Goal: Information Seeking & Learning: Find specific page/section

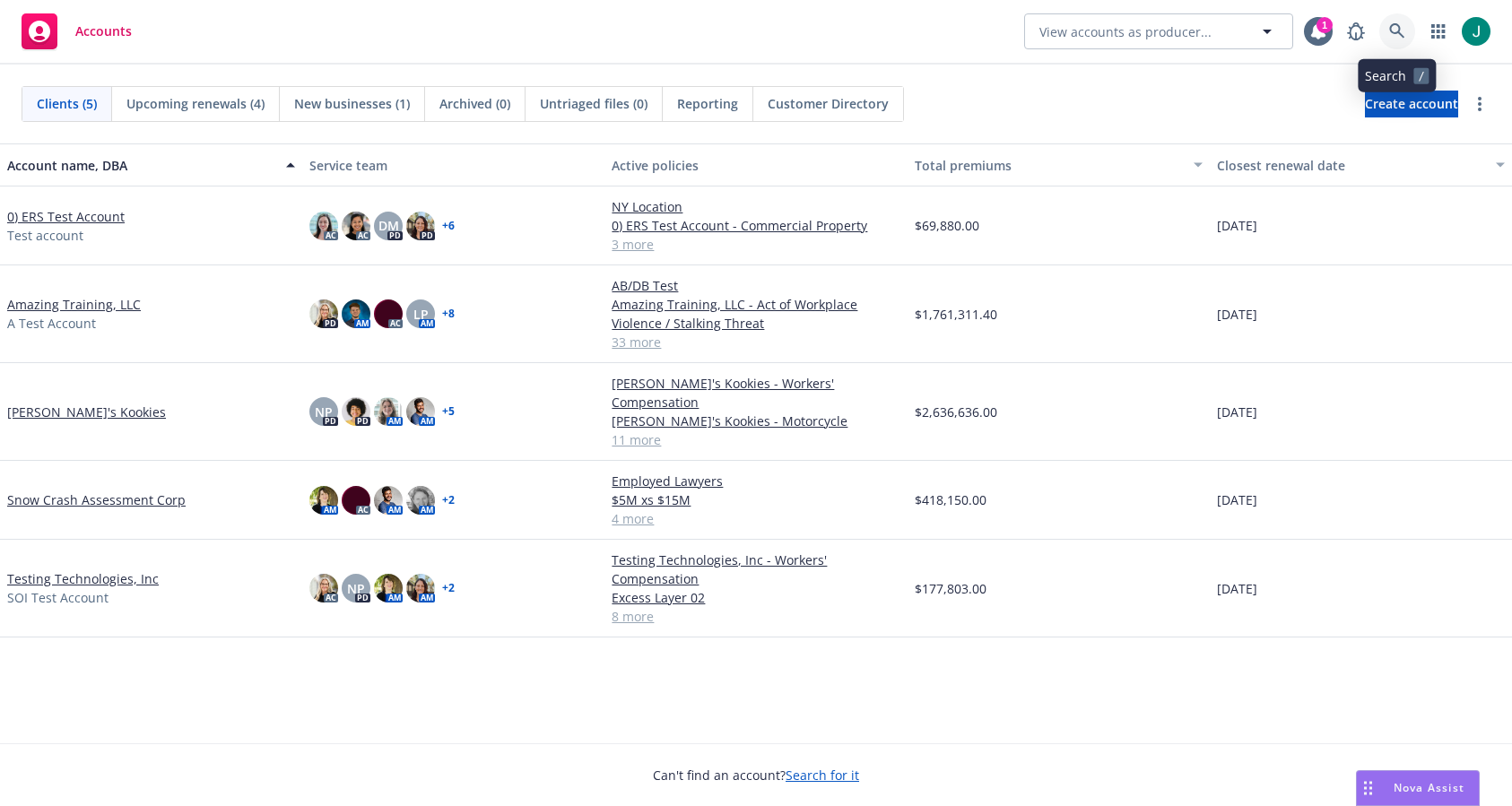
click at [1400, 30] on icon at bounding box center [1397, 32] width 16 height 16
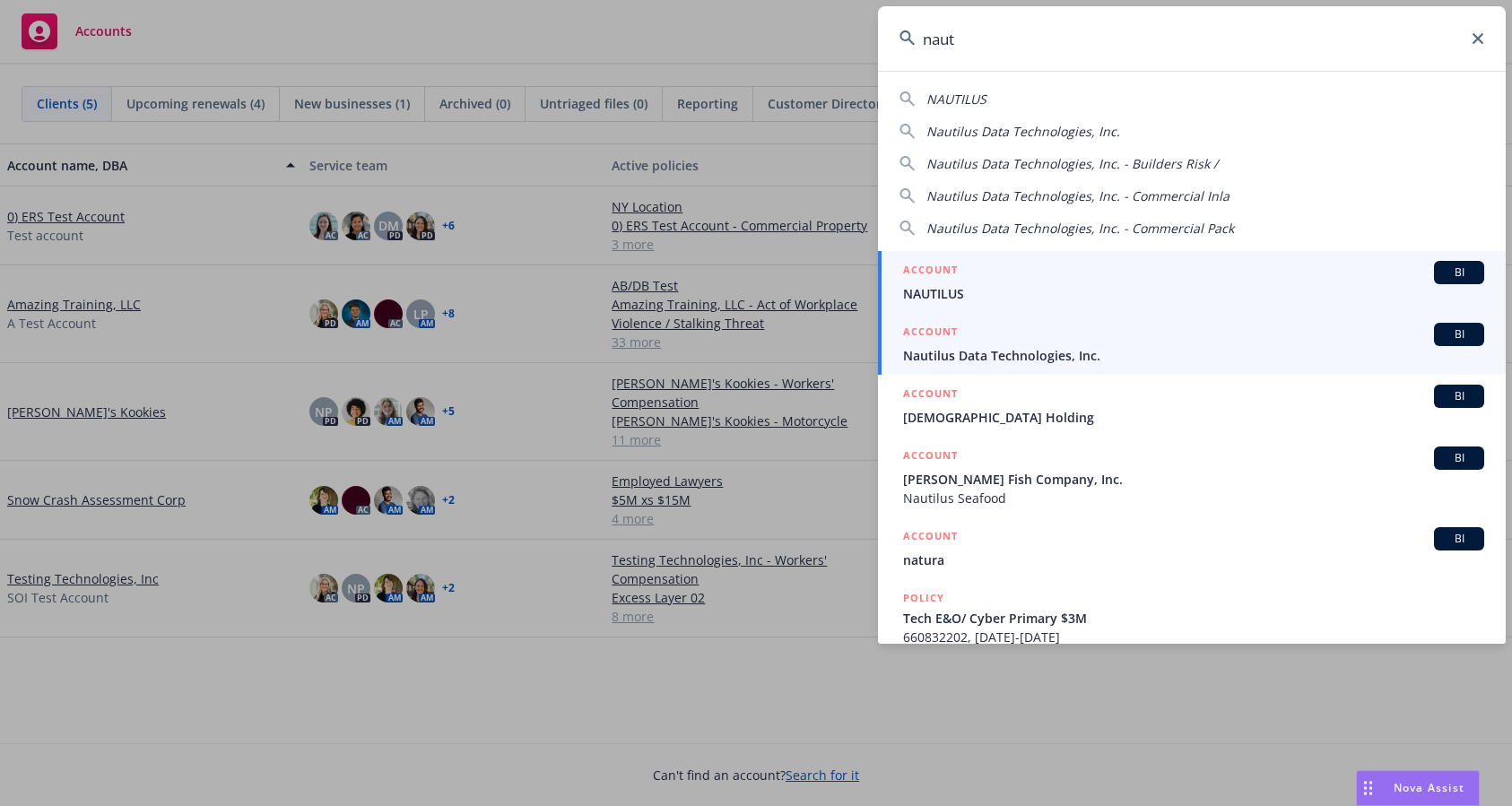
type input "naut"
click at [1058, 357] on span "Nautilus Data Technologies, Inc." at bounding box center [1193, 356] width 581 height 19
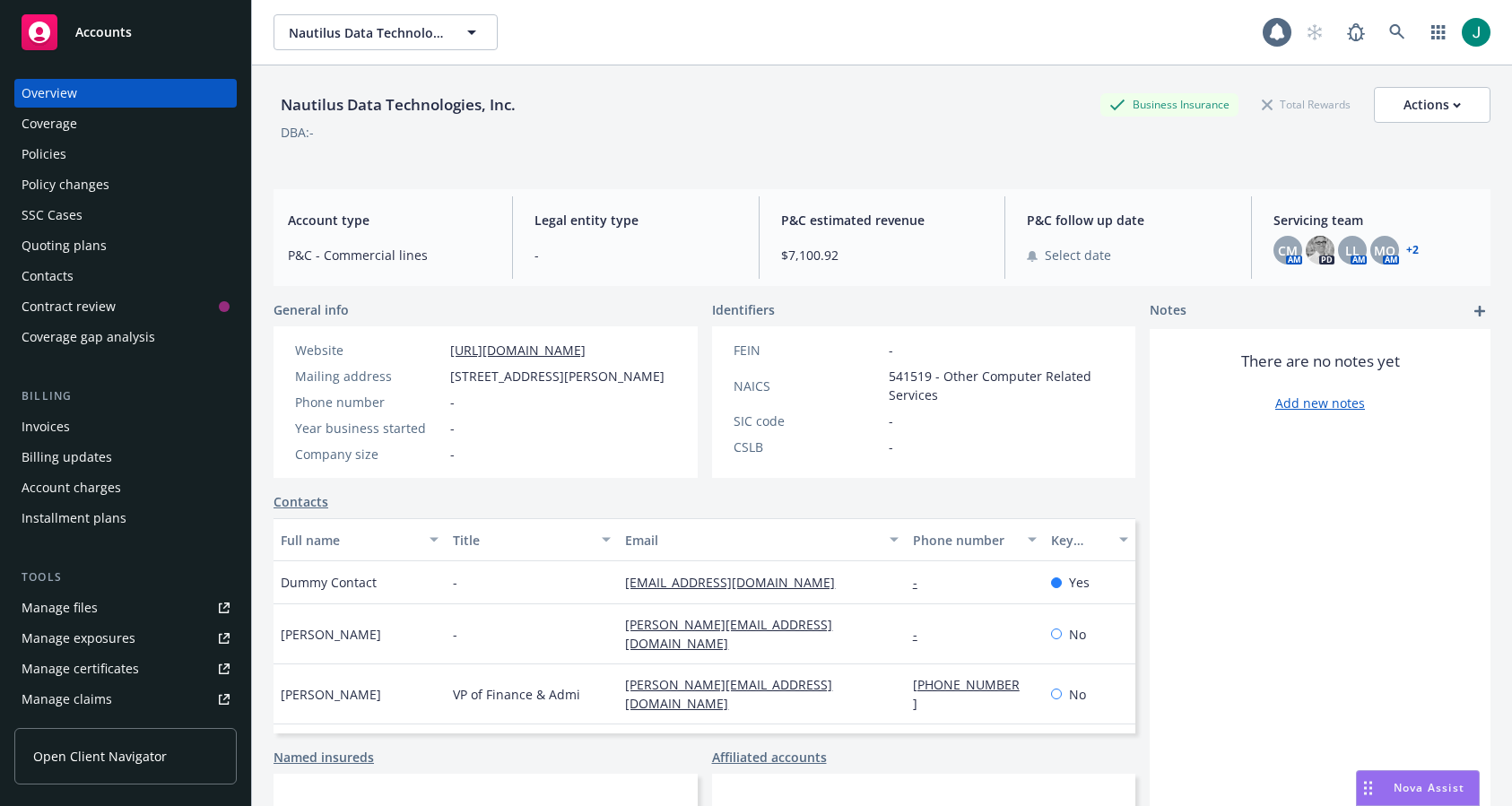
click at [39, 160] on div "Policies" at bounding box center [43, 154] width 44 height 29
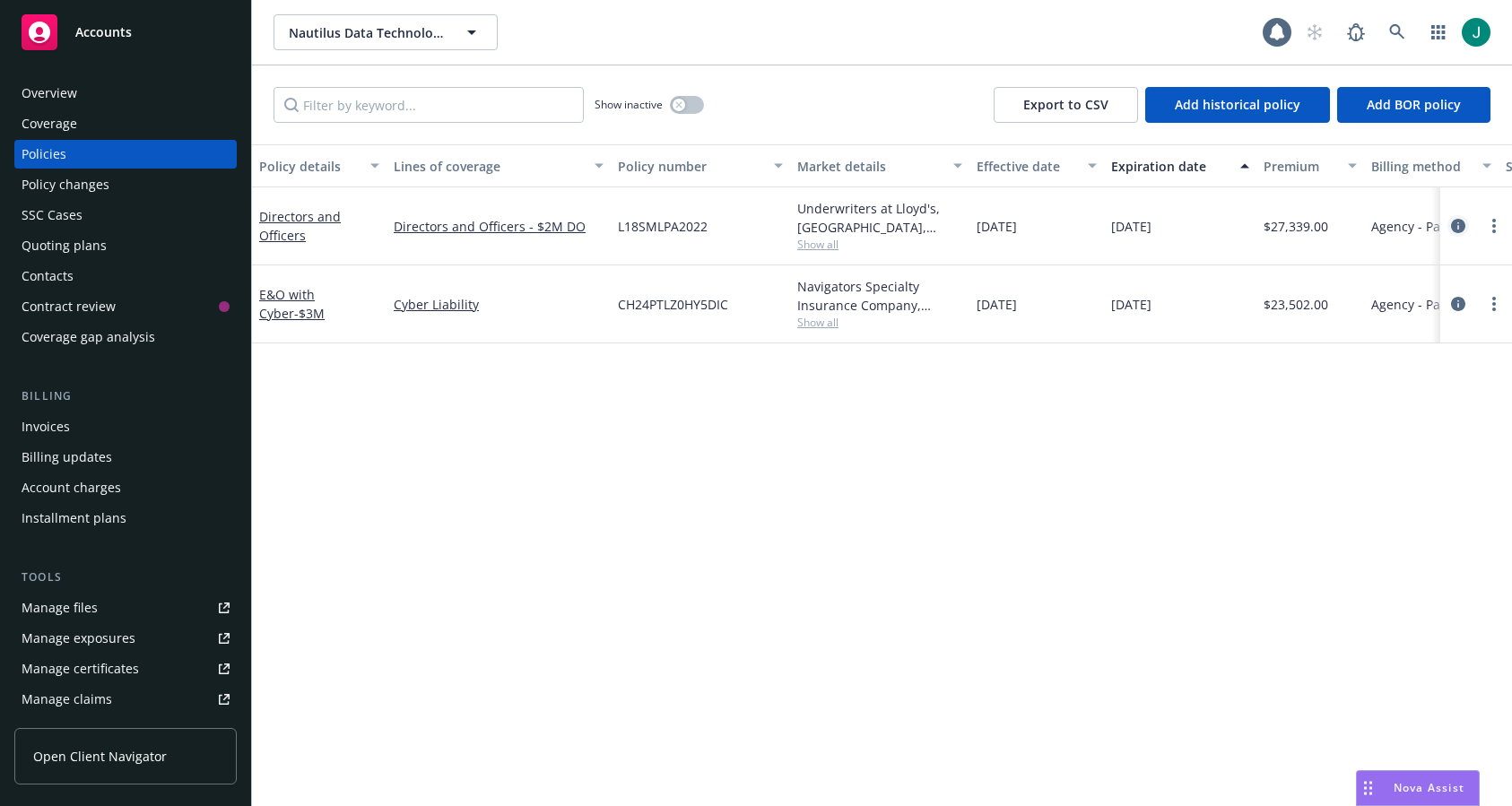
click at [1458, 227] on icon "circleInformation" at bounding box center [1458, 226] width 15 height 15
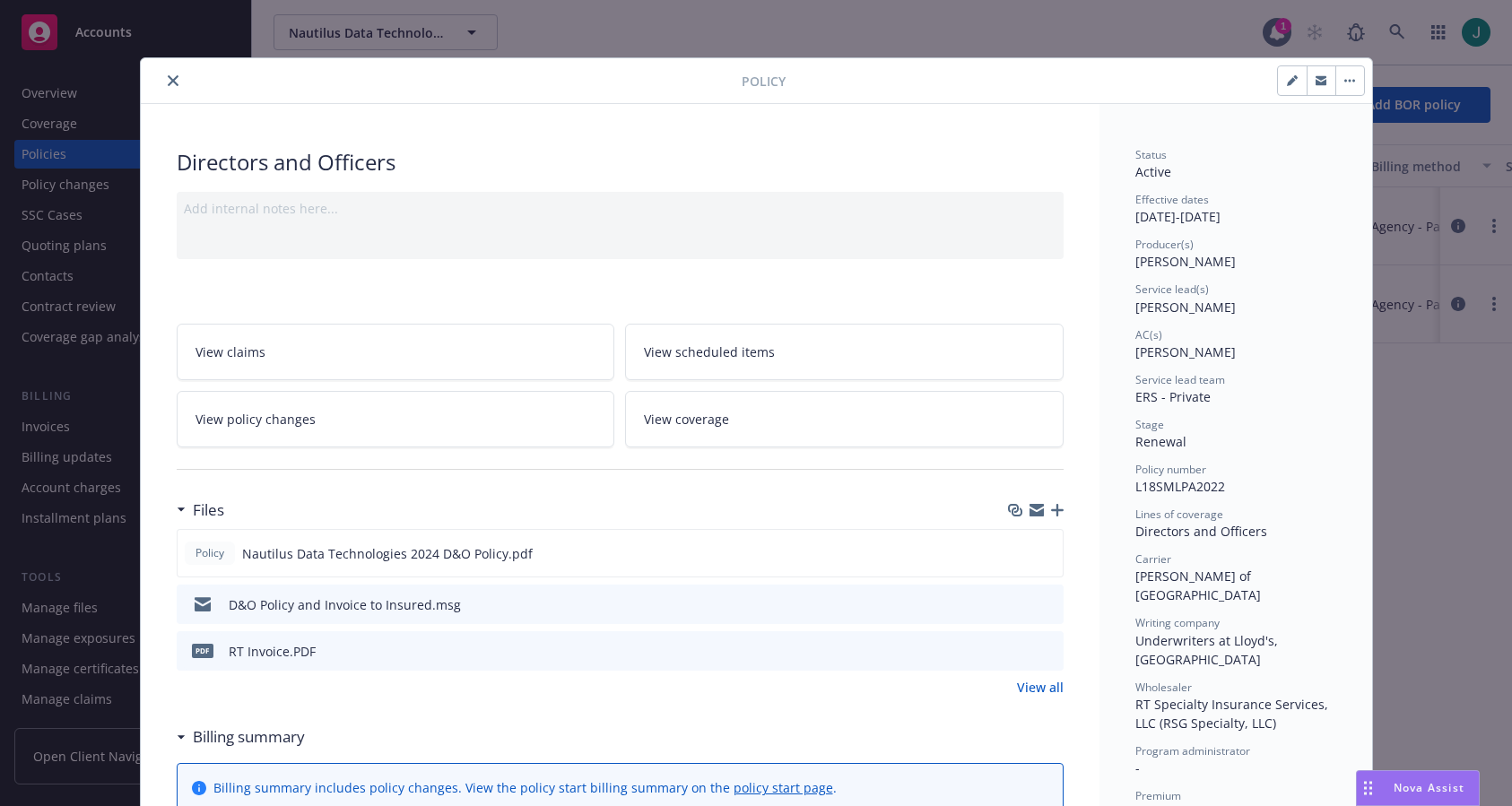
click at [168, 83] on icon "close" at bounding box center [173, 80] width 11 height 11
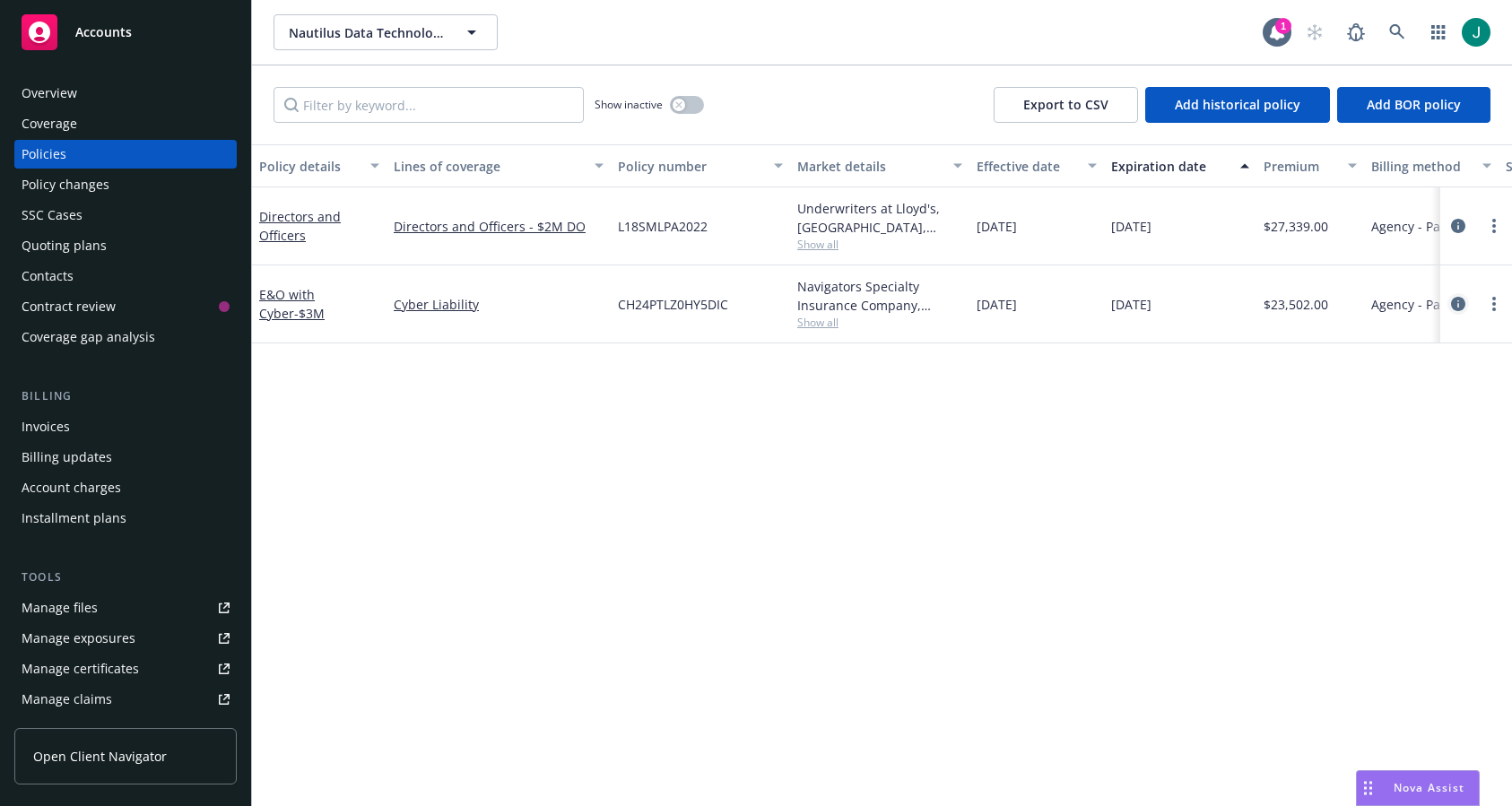
click at [1458, 302] on icon "circleInformation" at bounding box center [1458, 304] width 15 height 15
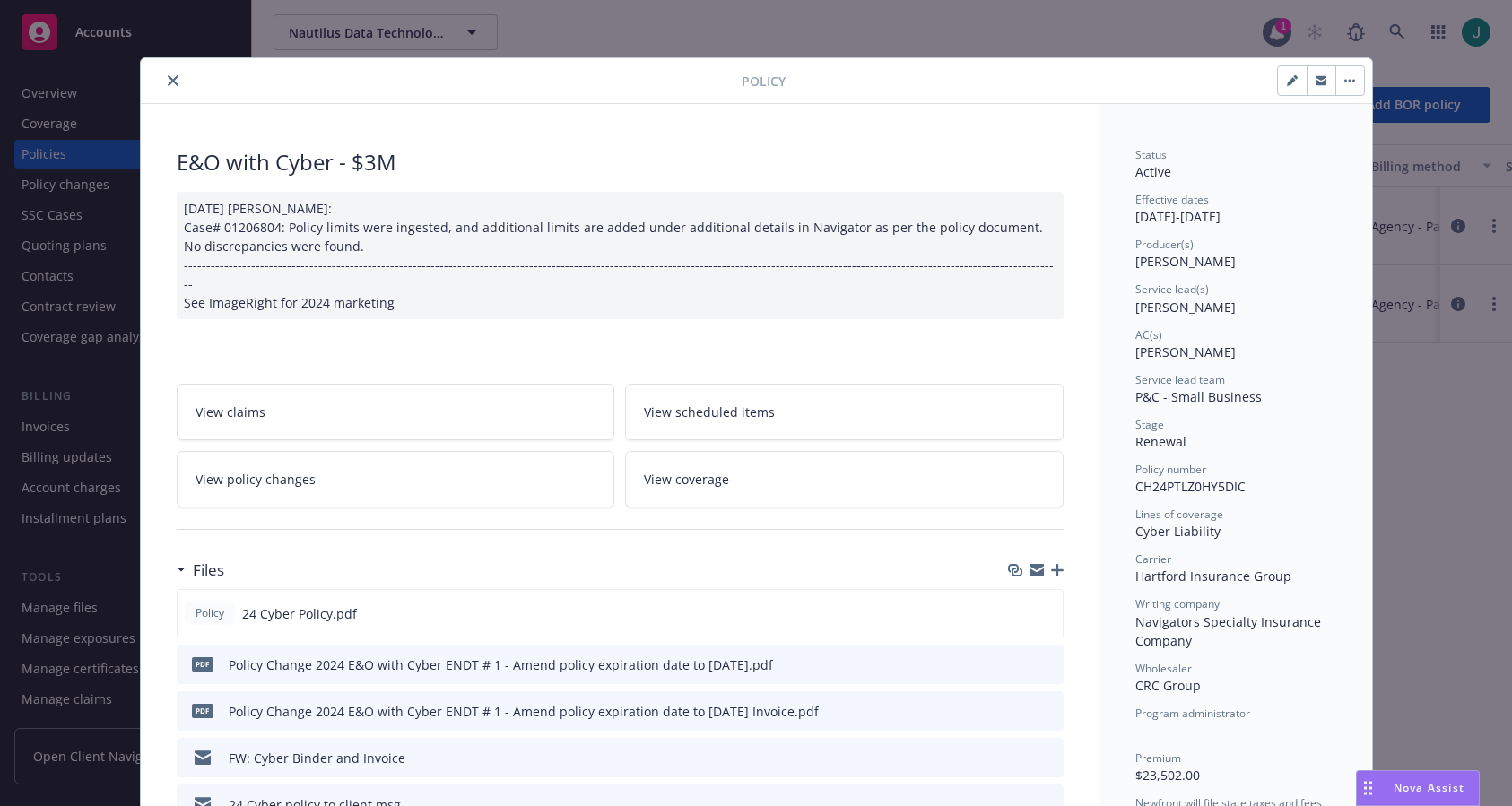
click at [170, 82] on icon "close" at bounding box center [173, 80] width 11 height 11
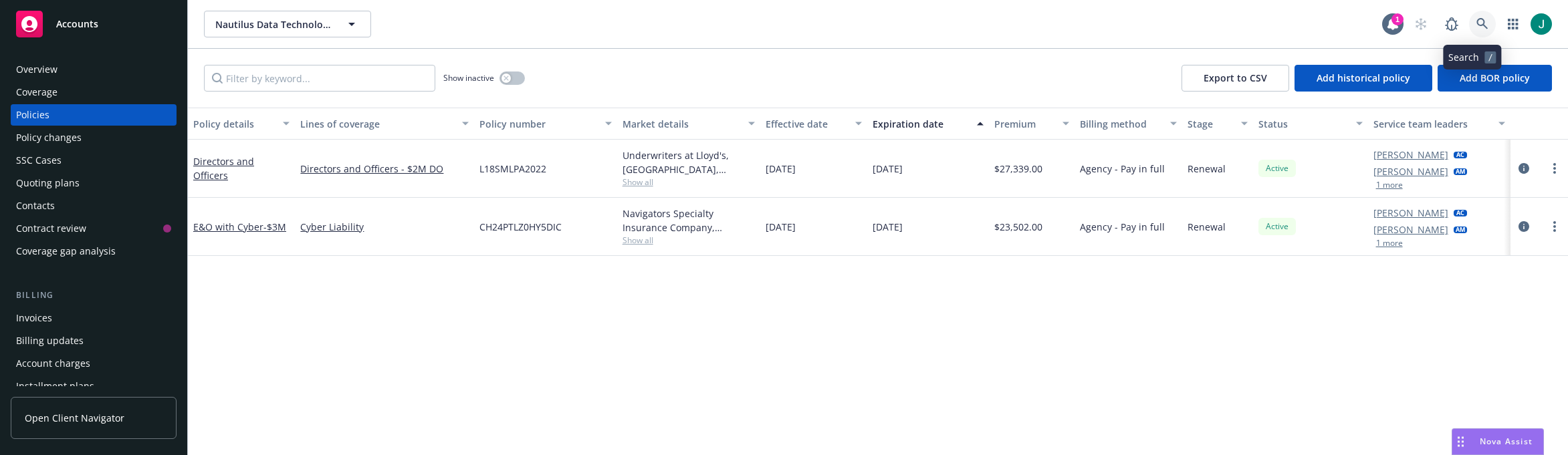
click at [1126, 20] on icon at bounding box center [1482, 24] width 12 height 12
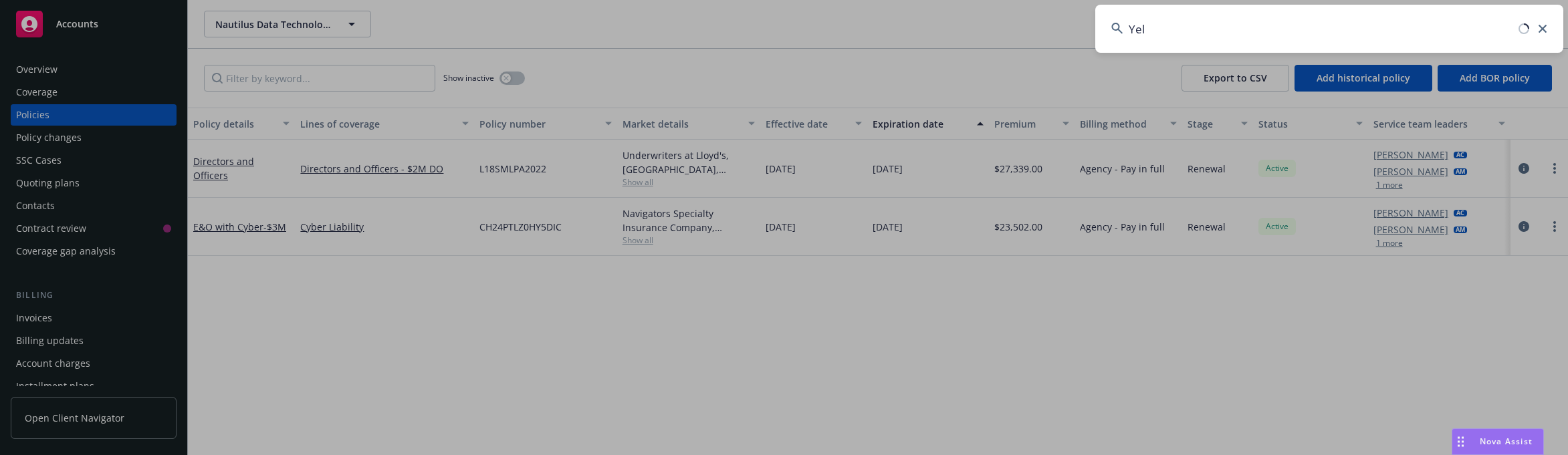
type input "Yelp"
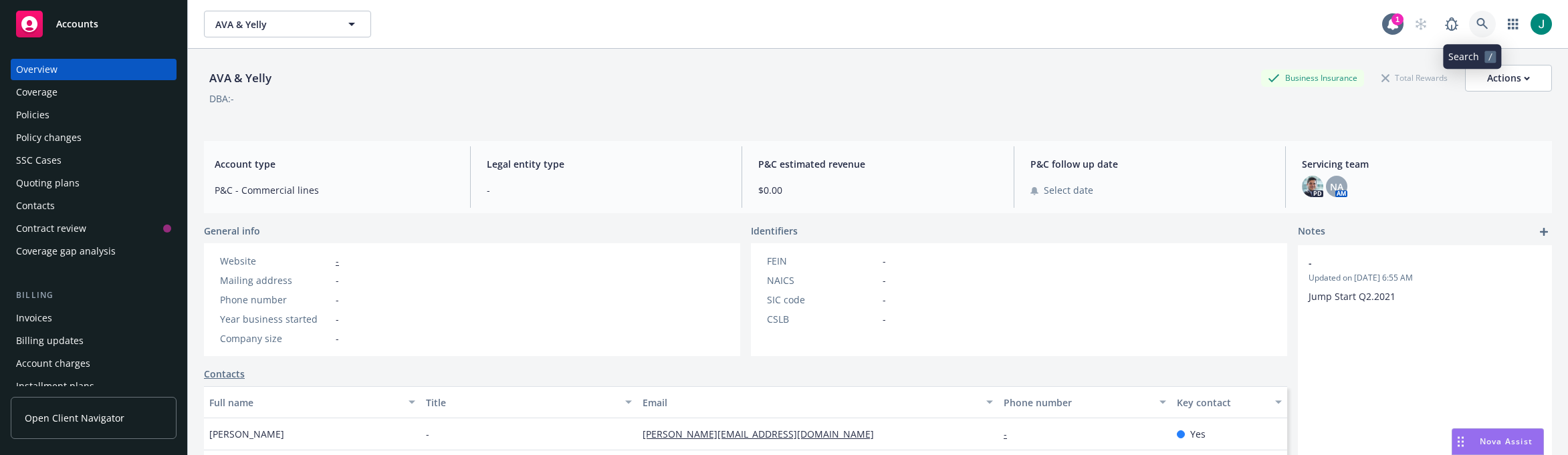
click at [1126, 26] on icon at bounding box center [1481, 24] width 11 height 11
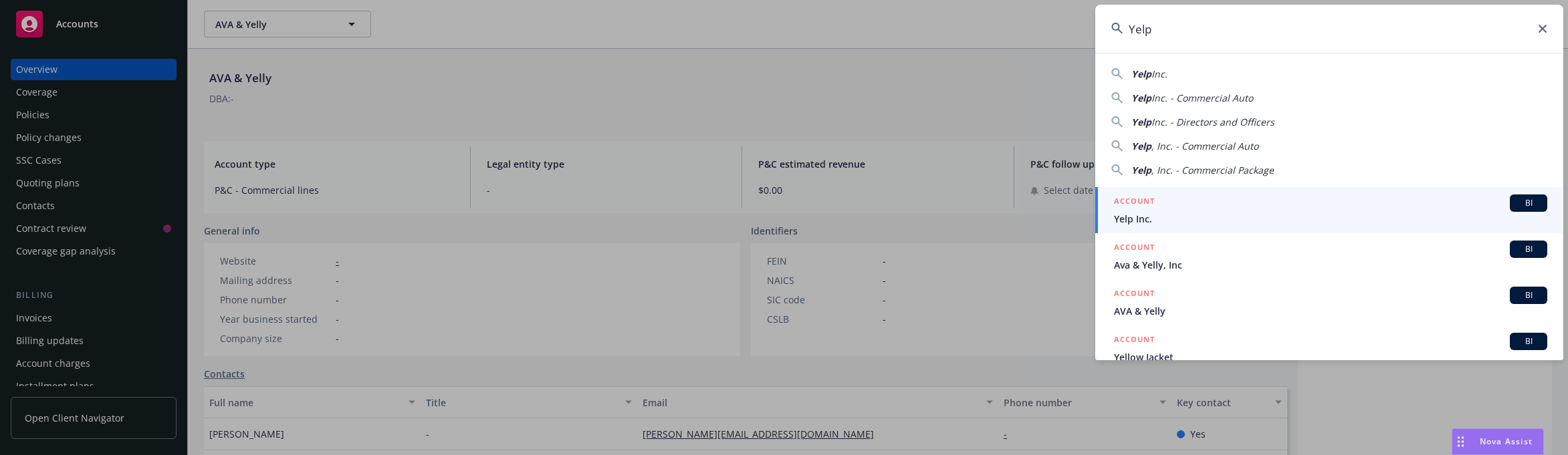
type input "Yelp"
click at [1126, 215] on span "Yelp Inc." at bounding box center [1330, 219] width 433 height 14
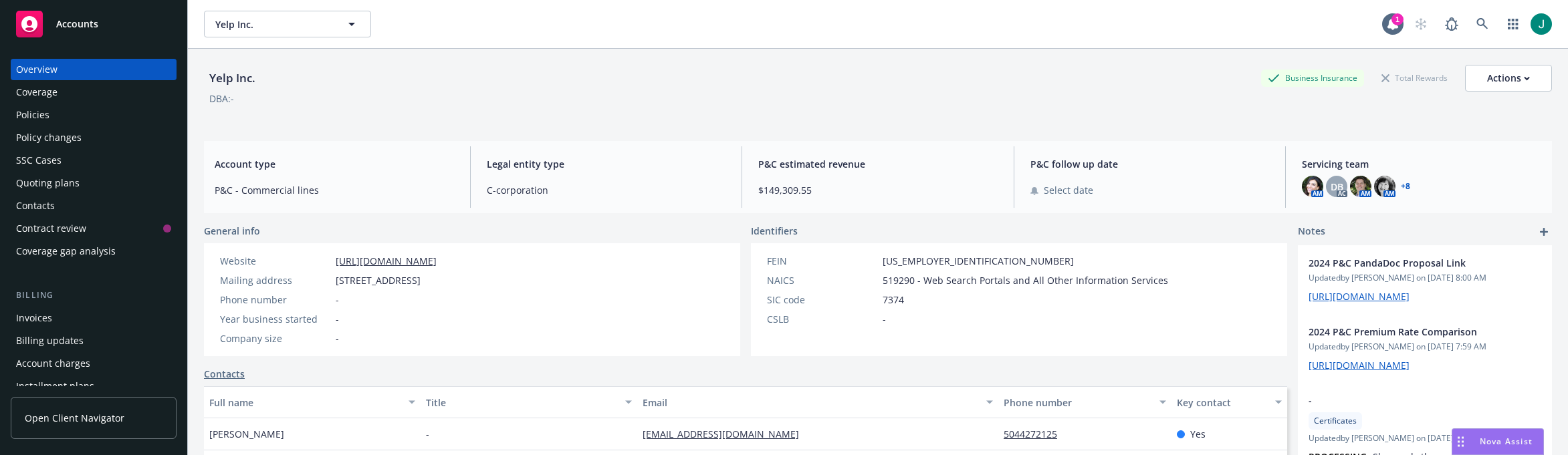
click at [29, 116] on div "Policies" at bounding box center [32, 115] width 33 height 21
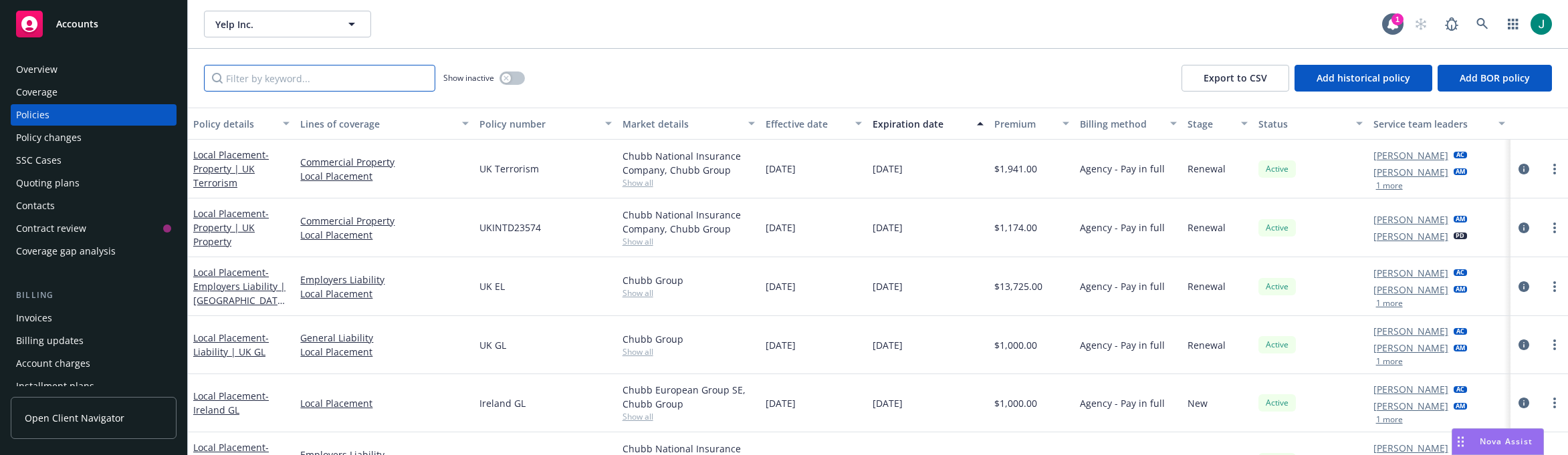
click at [263, 76] on input "Filter by keyword..." at bounding box center [319, 78] width 231 height 27
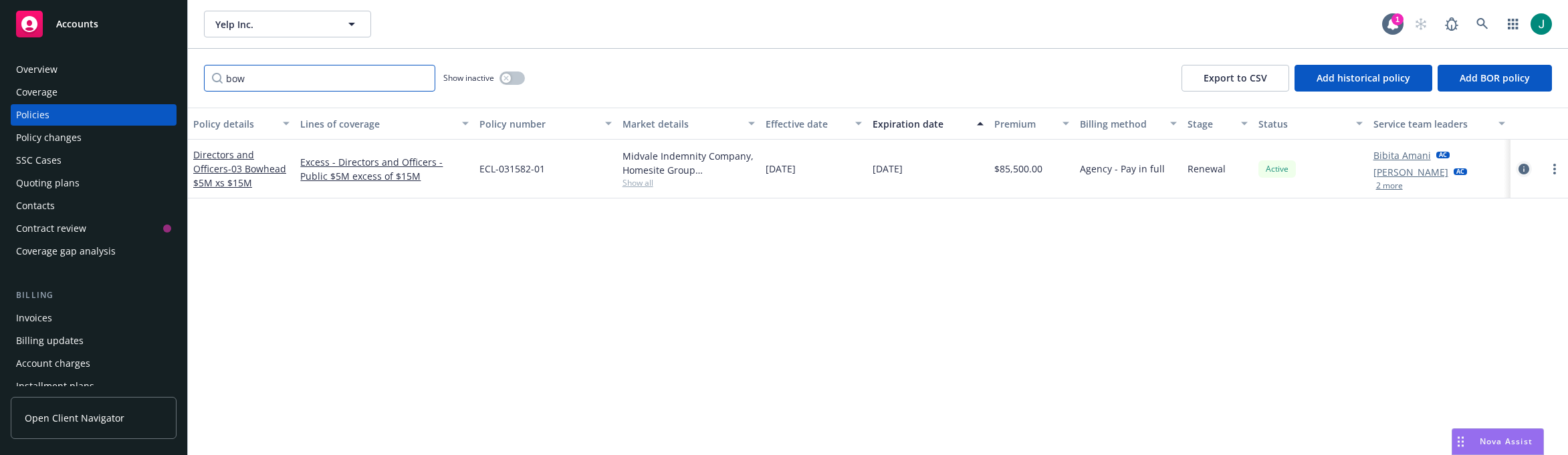
type input "bow"
click at [1126, 166] on link "circleInformation" at bounding box center [1524, 169] width 16 height 16
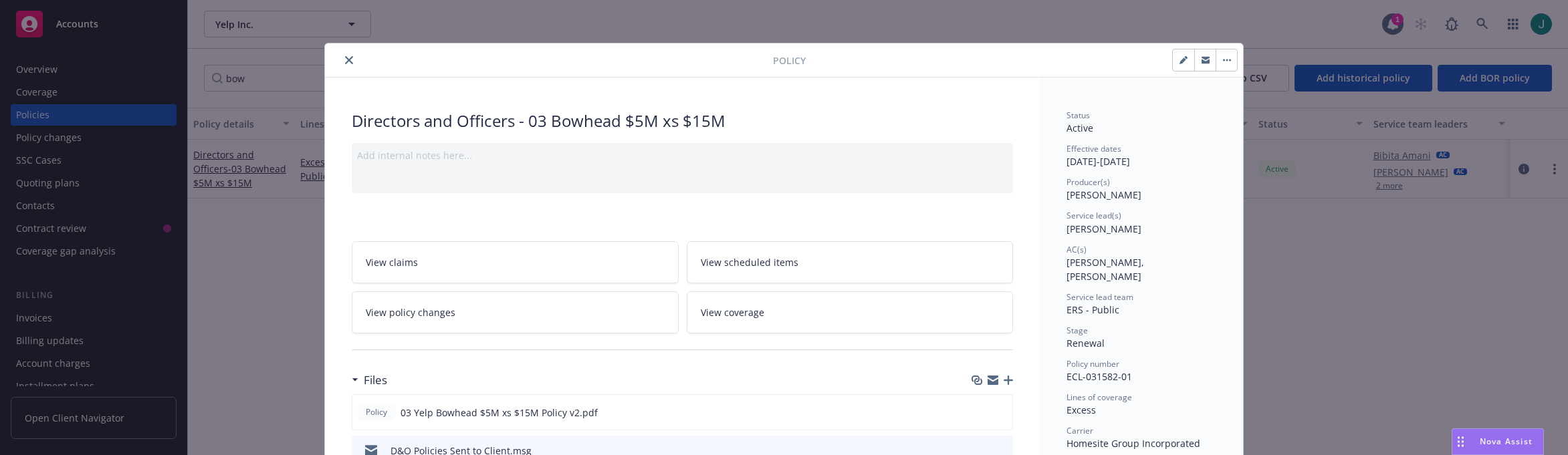
click at [347, 55] on button "close" at bounding box center [349, 60] width 16 height 16
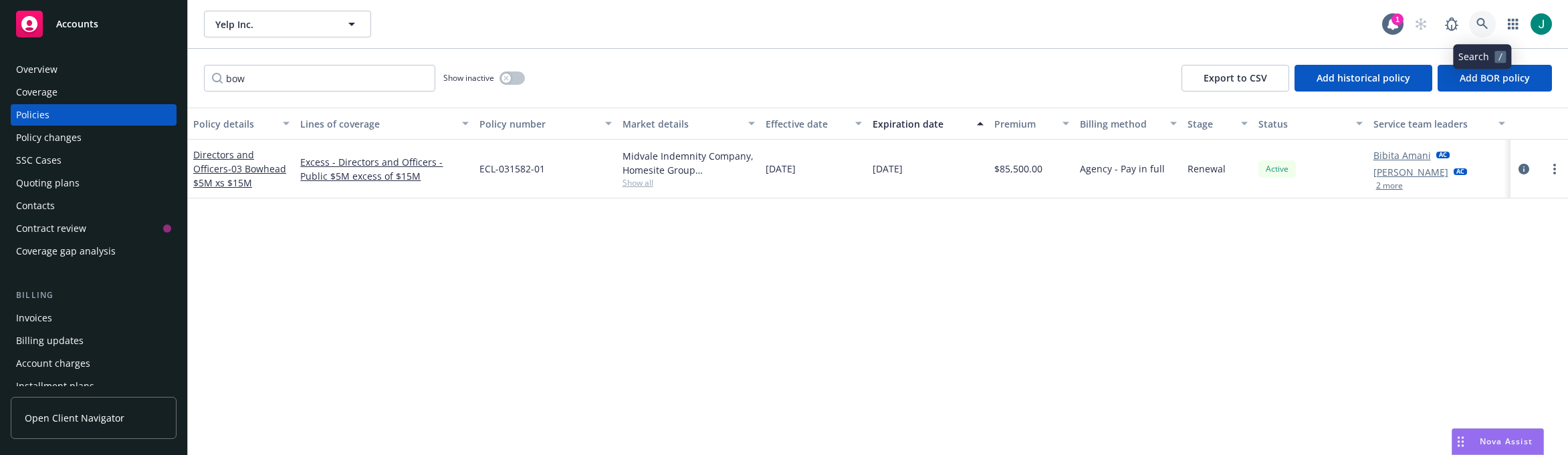
click at [1126, 18] on icon at bounding box center [1481, 24] width 11 height 11
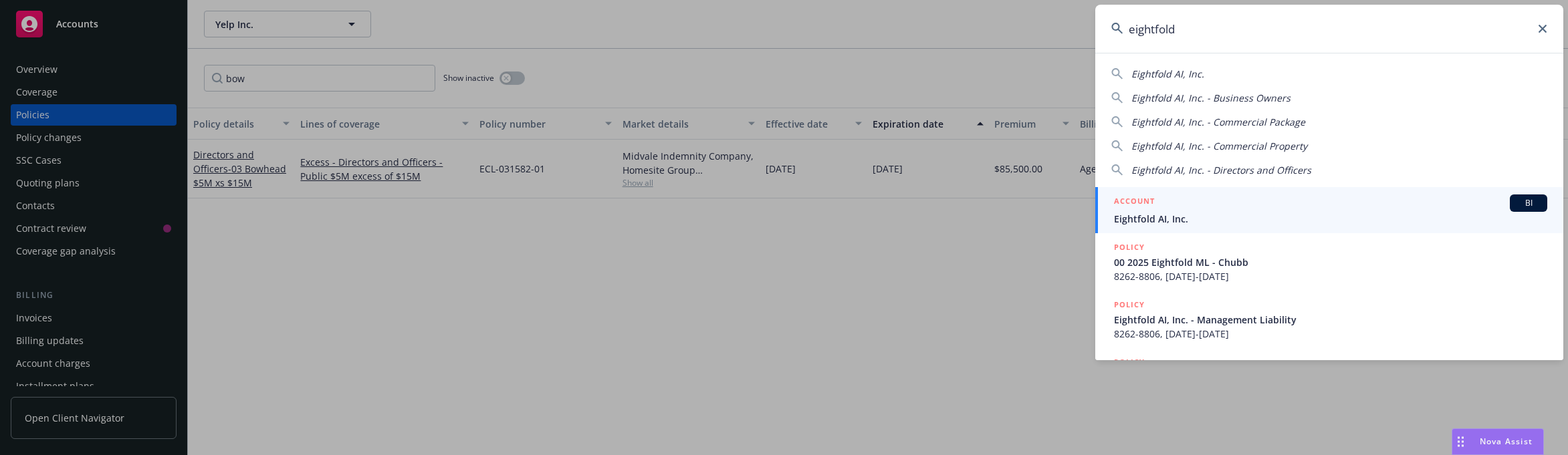
type input "eightfold"
click at [1126, 211] on div "ACCOUNT BI" at bounding box center [1330, 203] width 433 height 18
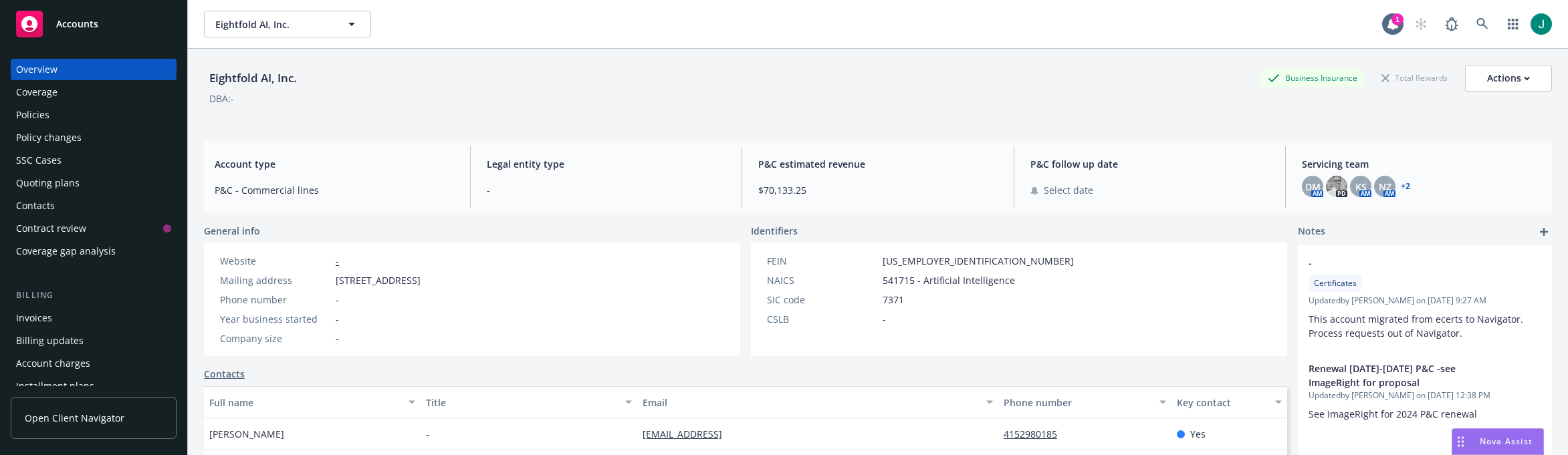
click at [47, 111] on div "Policies" at bounding box center [32, 115] width 33 height 21
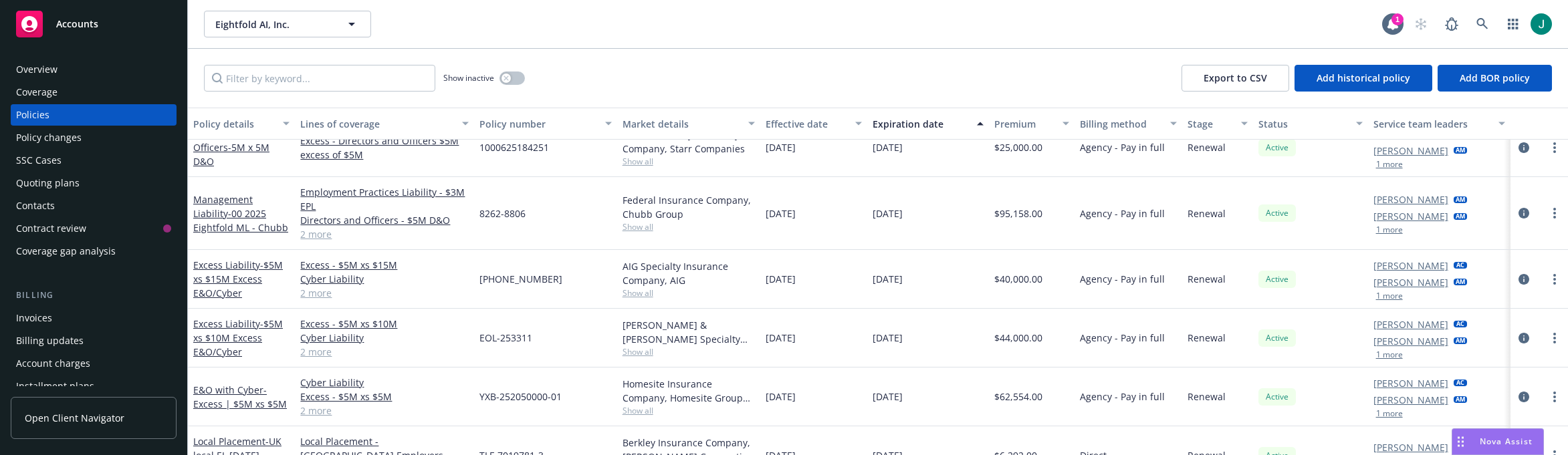
scroll to position [67, 0]
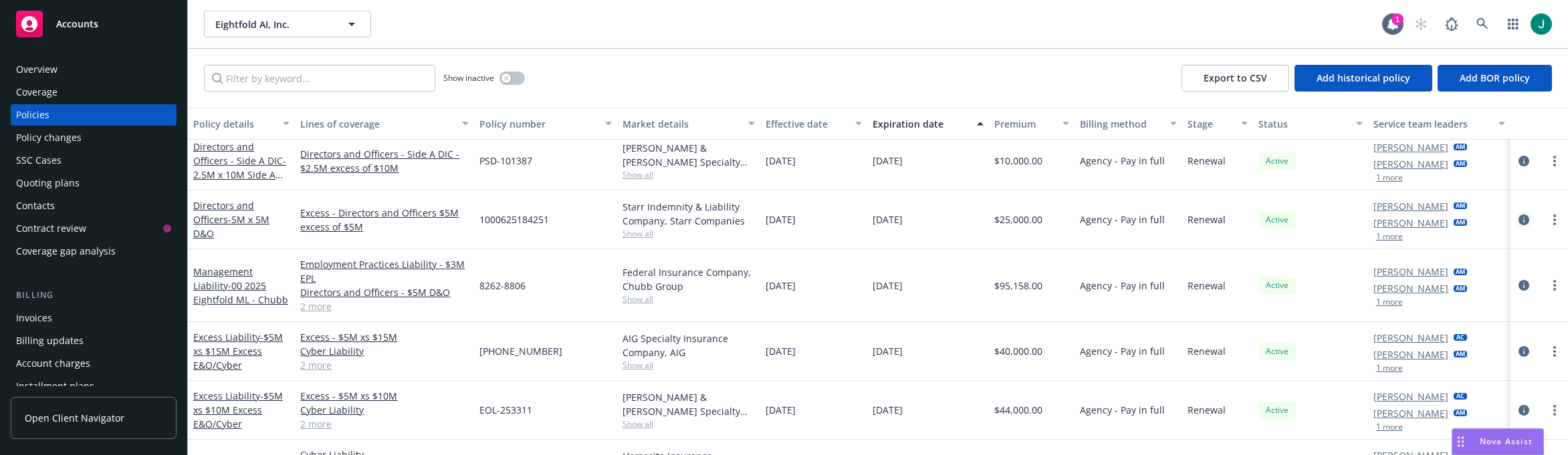
click at [1126, 215] on icon "circleInformation" at bounding box center [1523, 220] width 11 height 11
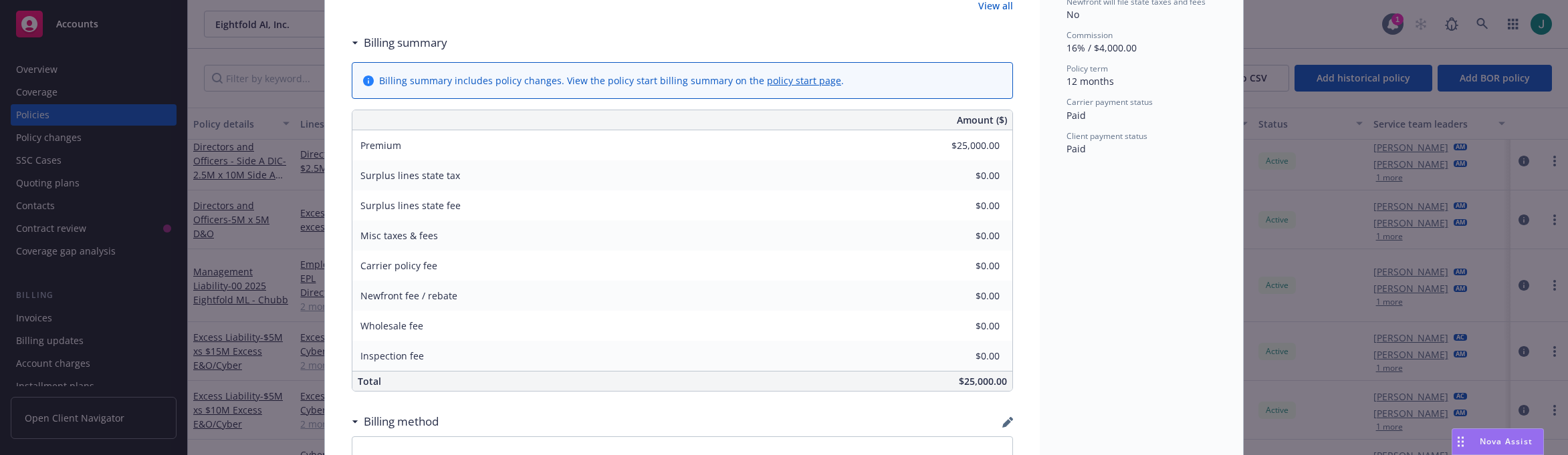
scroll to position [535, 0]
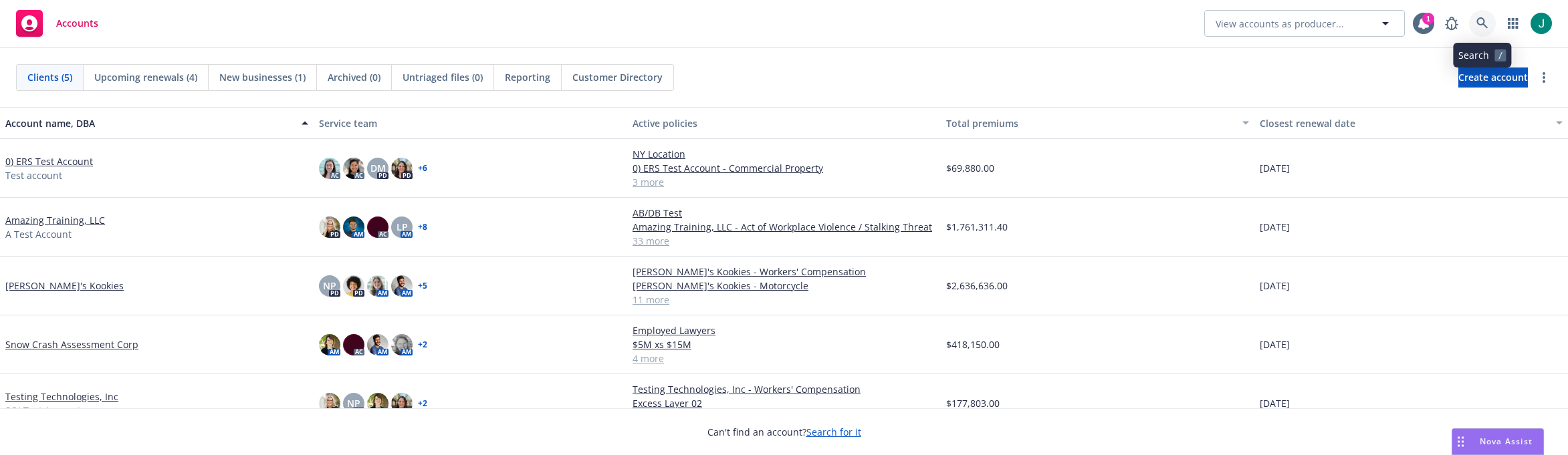
click at [1483, 19] on icon at bounding box center [1482, 24] width 12 height 12
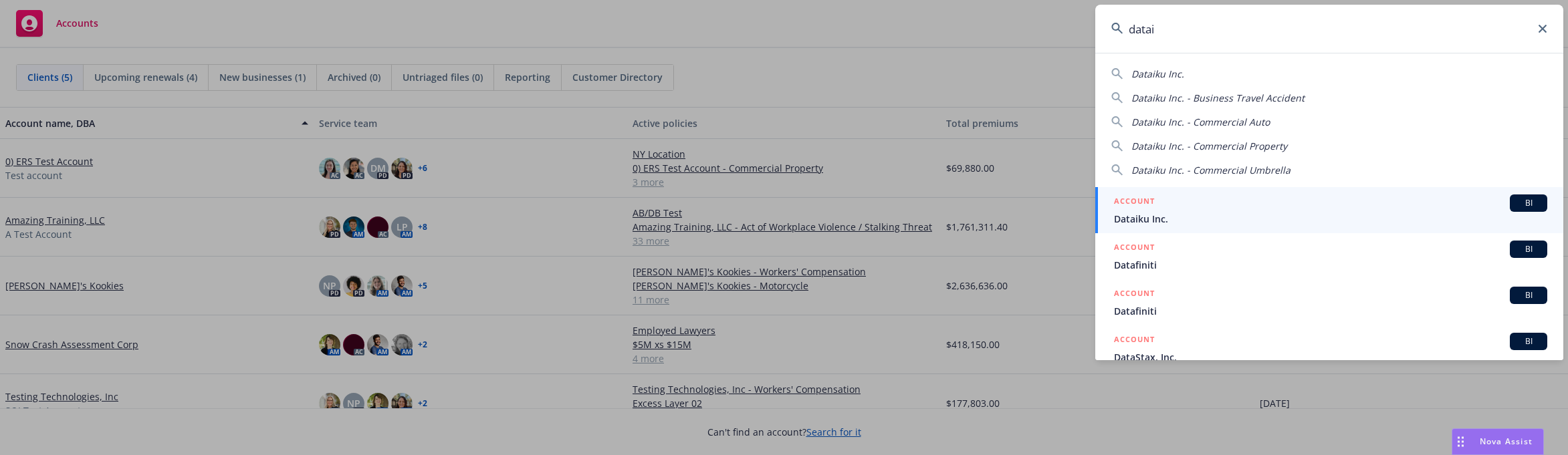
type input "datai"
click at [1184, 195] on div "ACCOUNT BI" at bounding box center [1330, 203] width 433 height 18
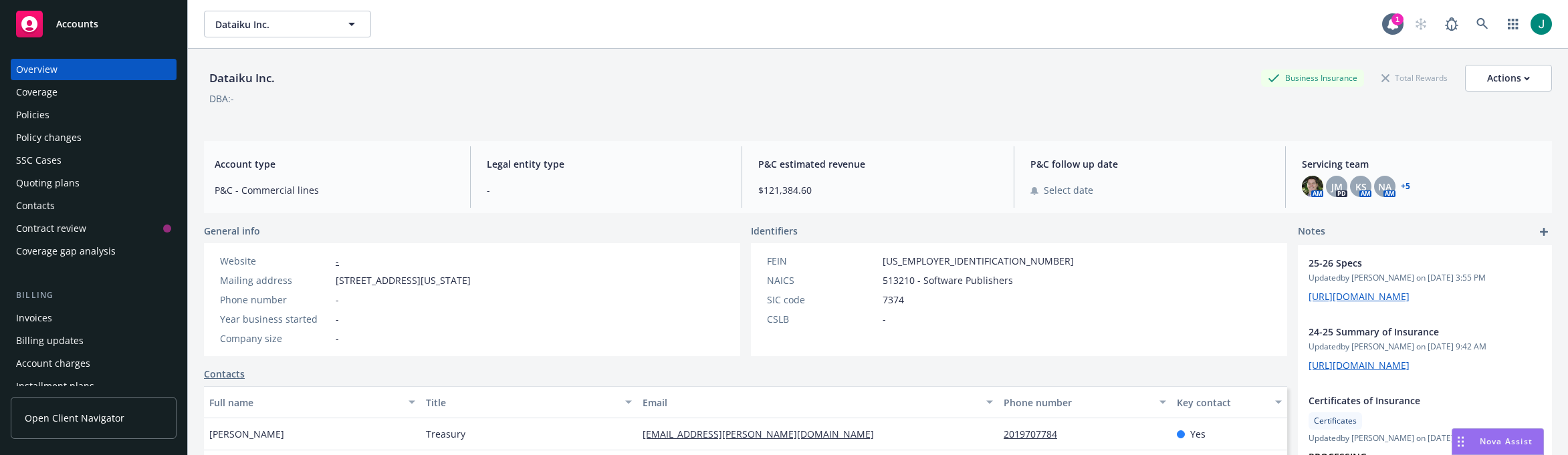
click at [21, 110] on div "Policies" at bounding box center [32, 115] width 33 height 21
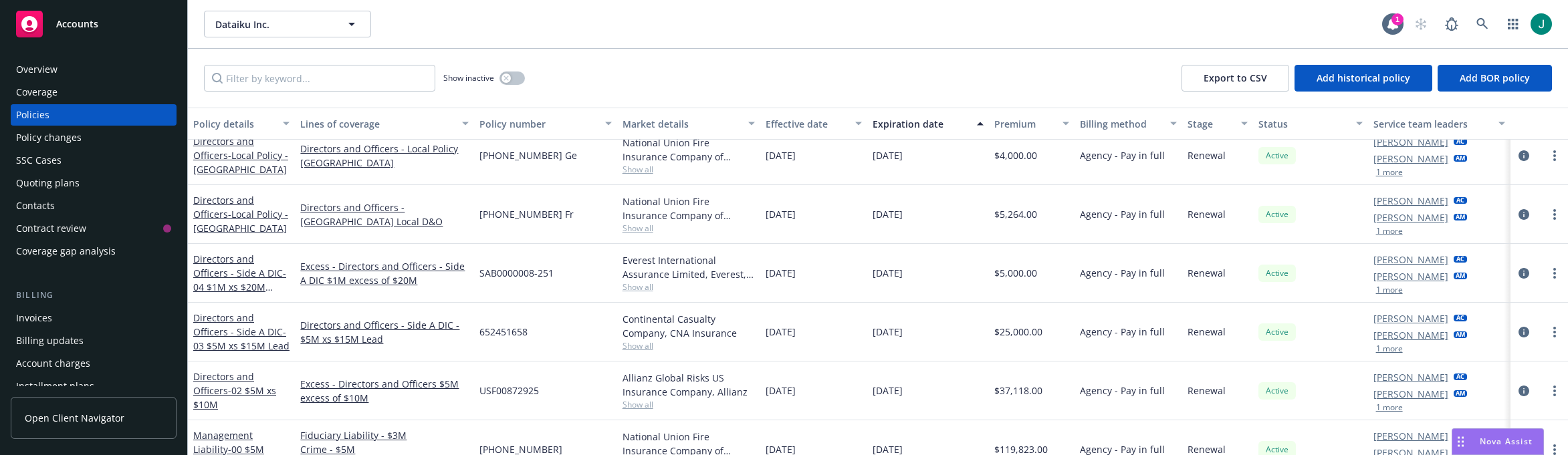
scroll to position [401, 0]
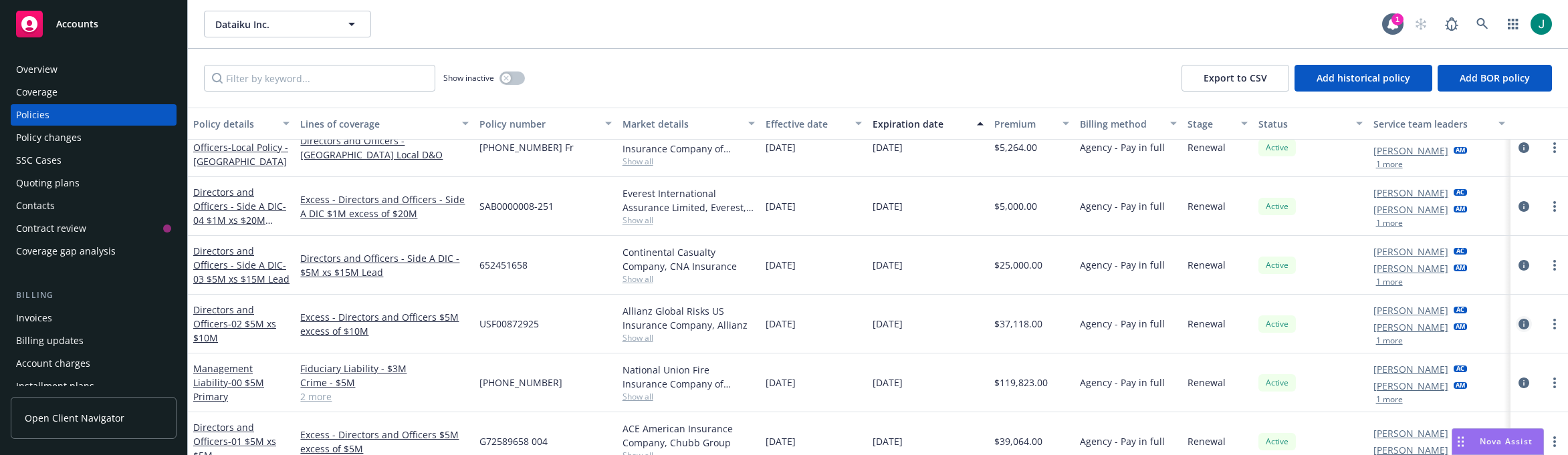
click at [1518, 323] on icon "circleInformation" at bounding box center [1523, 324] width 11 height 11
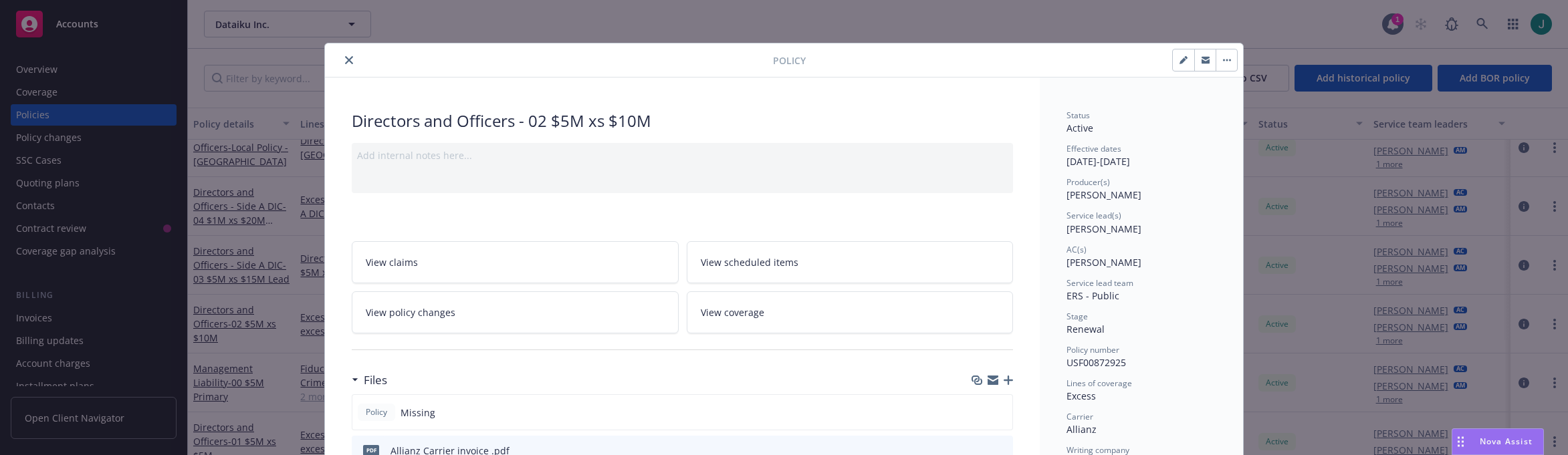
click at [345, 61] on icon "close" at bounding box center [349, 60] width 8 height 8
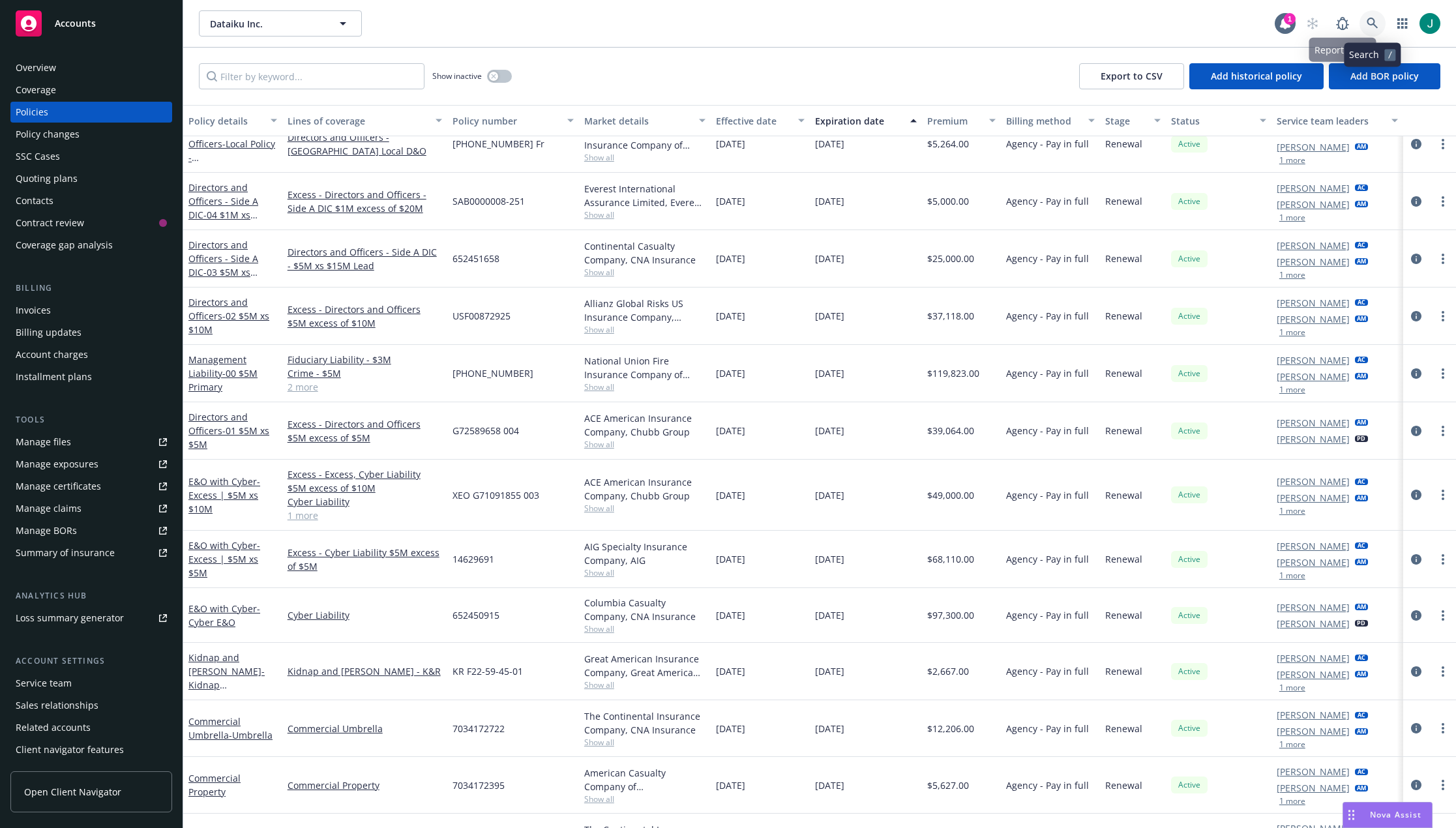
click at [1373, 23] on icon at bounding box center [1371, 23] width 11 height 11
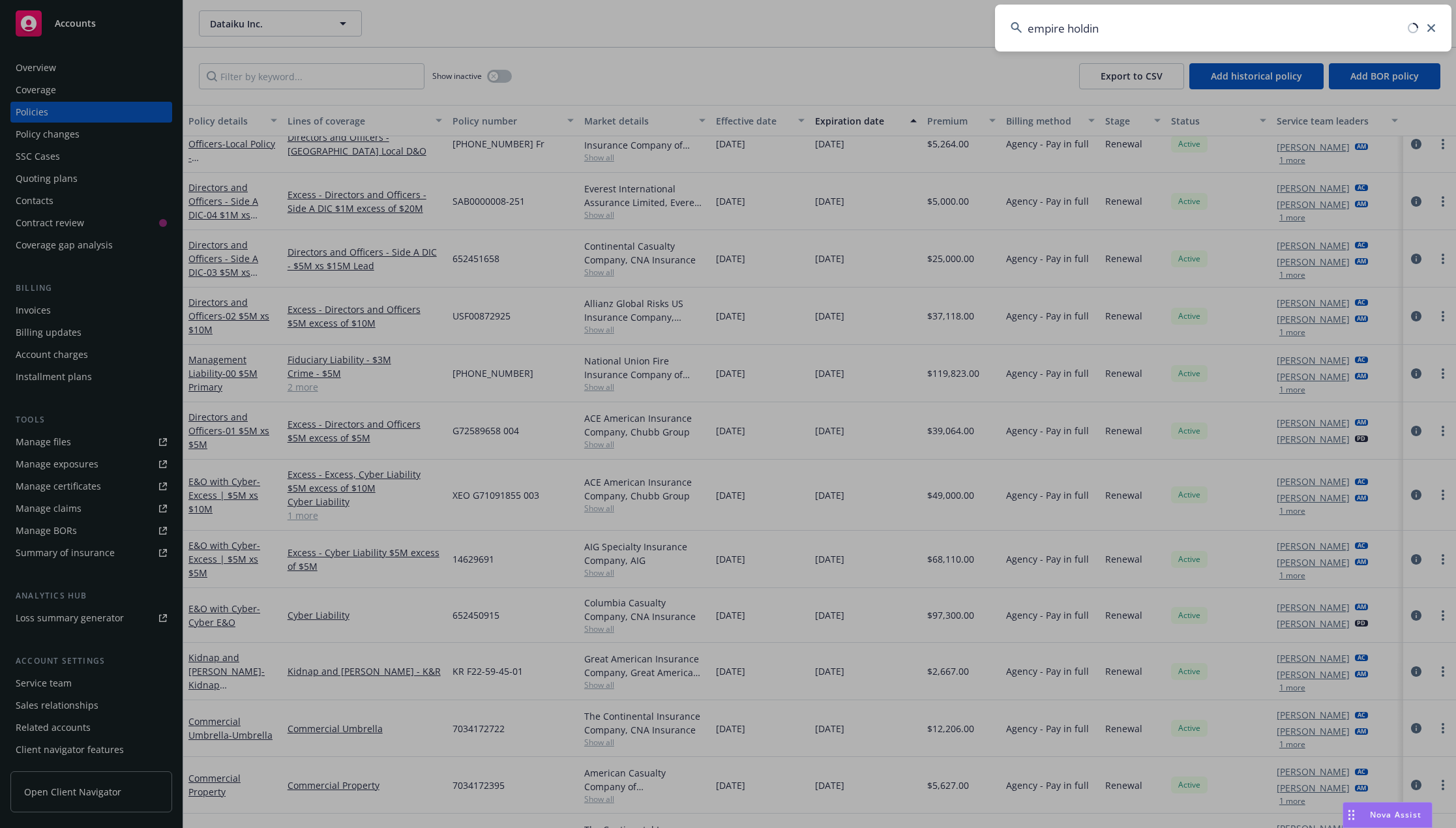
type input "empire holding"
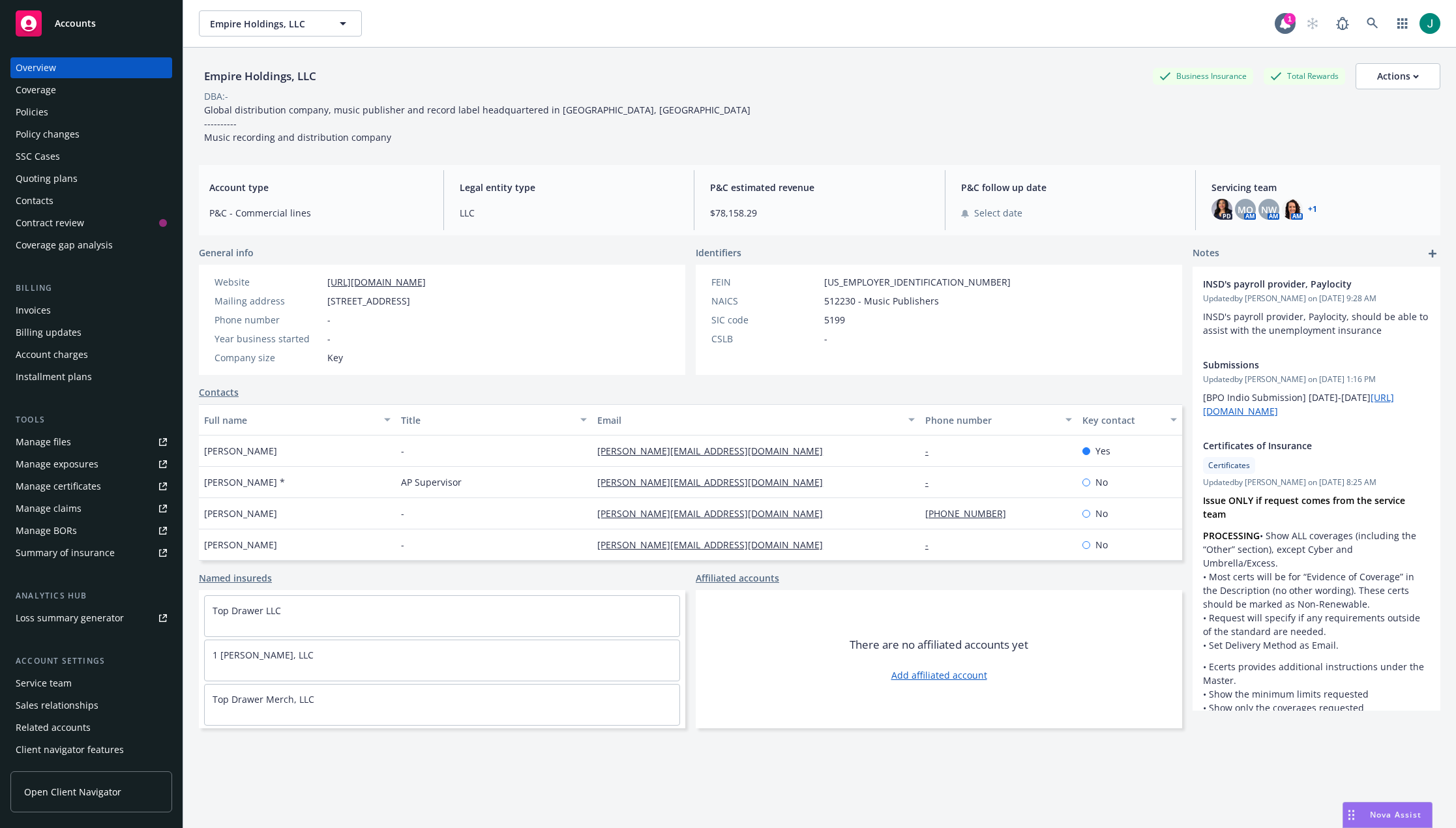
click at [51, 115] on div "Policies" at bounding box center [91, 112] width 151 height 21
